Goal: Transaction & Acquisition: Purchase product/service

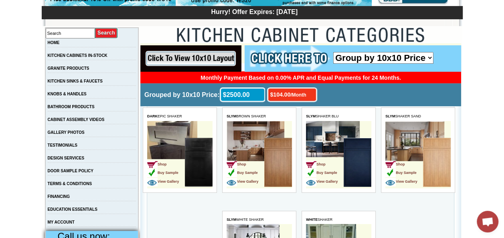
scroll to position [120, 0]
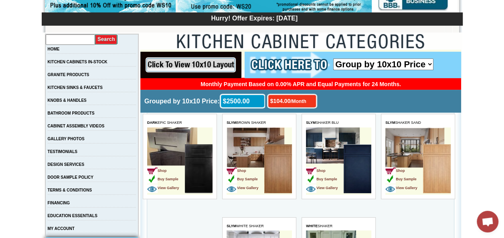
click at [66, 41] on input "text" at bounding box center [70, 40] width 49 height 10
type input "wall tiles"
click at [117, 38] on input "image" at bounding box center [106, 39] width 23 height 11
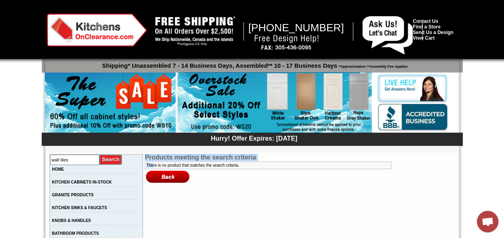
drag, startPoint x: 136, startPoint y: 161, endPoint x: 143, endPoint y: 164, distance: 7.6
click at [145, 164] on tbody "Products meeting the search criteria There is no product that matches the searc…" at bounding box center [275, 169] width 260 height 30
drag, startPoint x: 143, startPoint y: 164, endPoint x: 222, endPoint y: 194, distance: 84.4
